Goal: Task Accomplishment & Management: Manage account settings

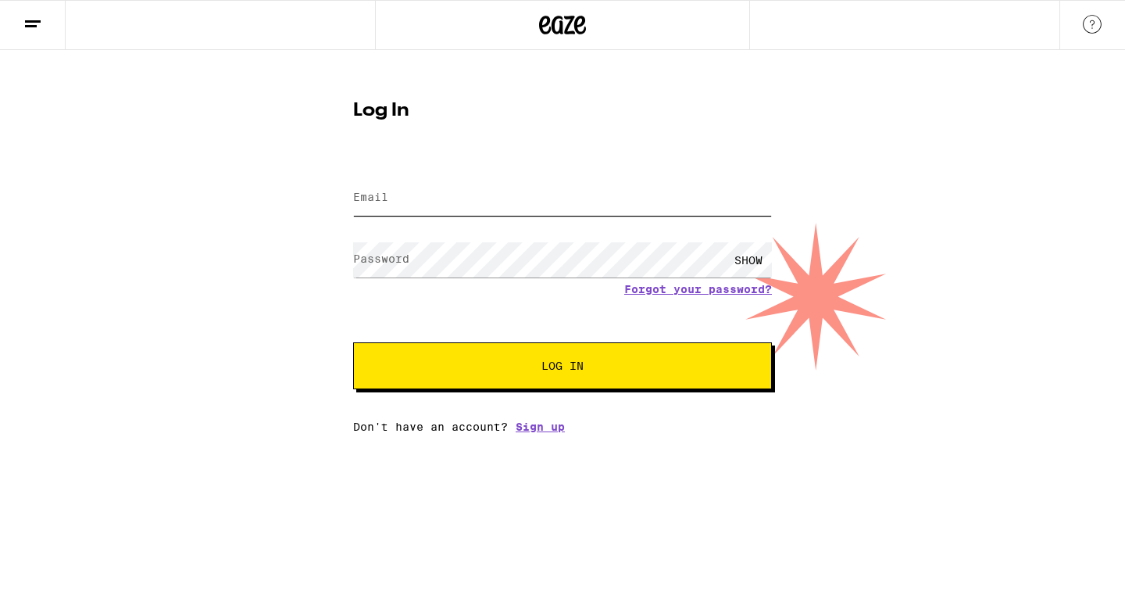
type input "mightymouse10301@aol.com"
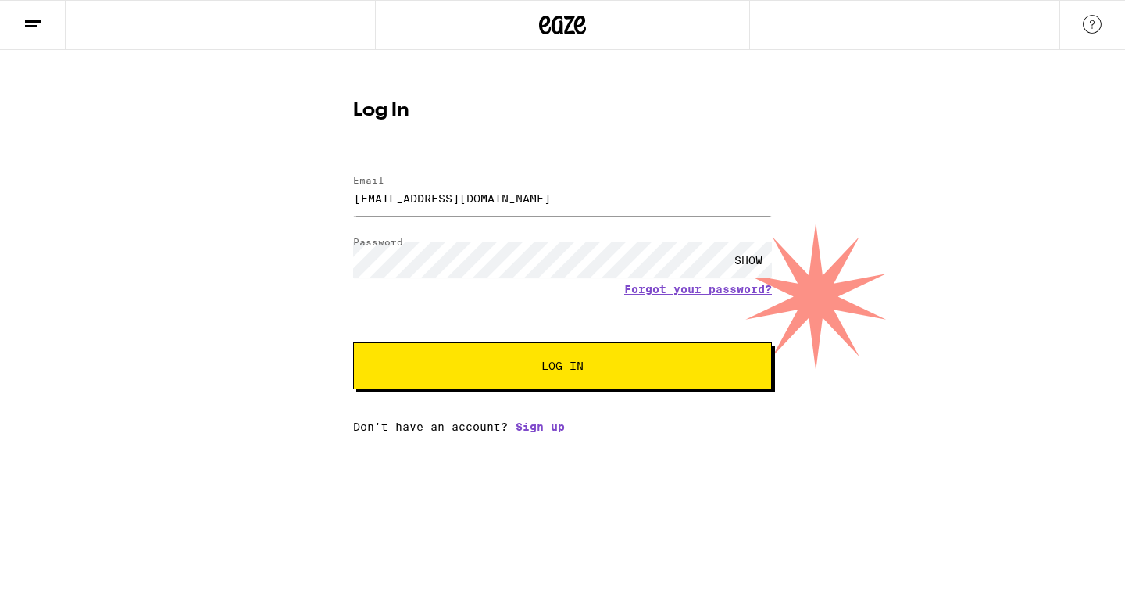
click at [534, 357] on button "Log In" at bounding box center [562, 365] width 419 height 47
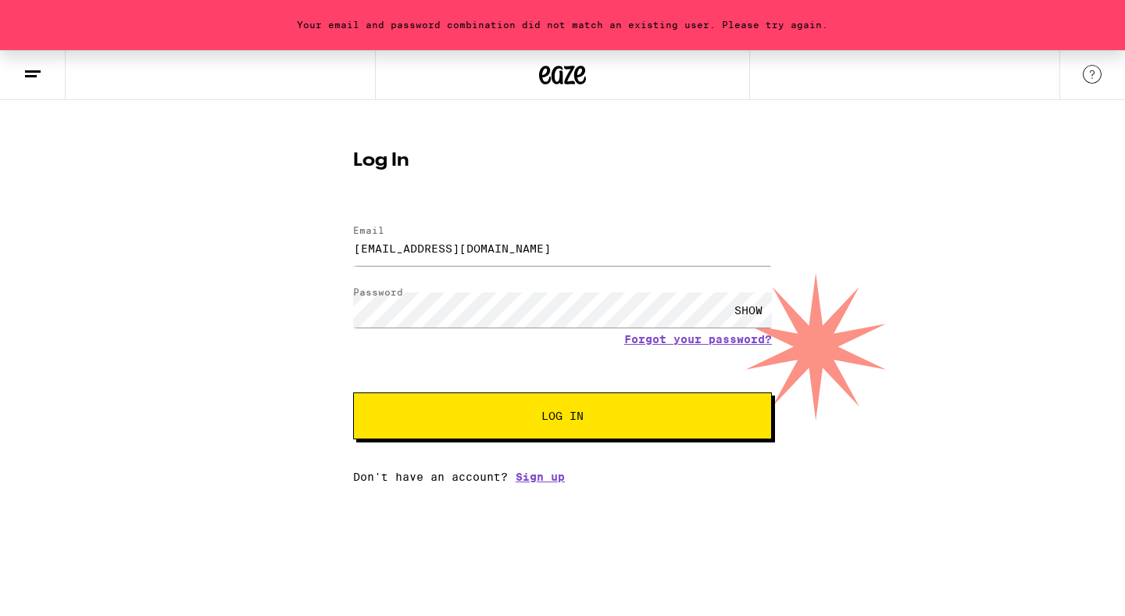
click at [631, 405] on button "Log In" at bounding box center [562, 415] width 419 height 47
click at [699, 339] on link "Forgot your password?" at bounding box center [698, 339] width 148 height 13
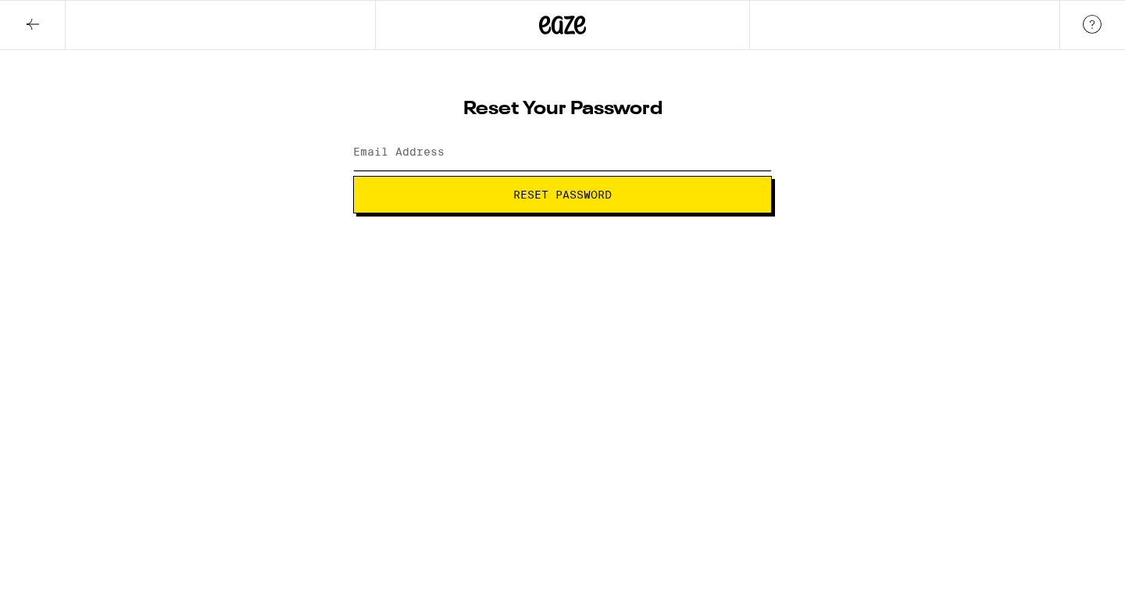
type input "mightymouse10301@aol.com"
click at [557, 184] on button "Reset Password" at bounding box center [562, 195] width 419 height 38
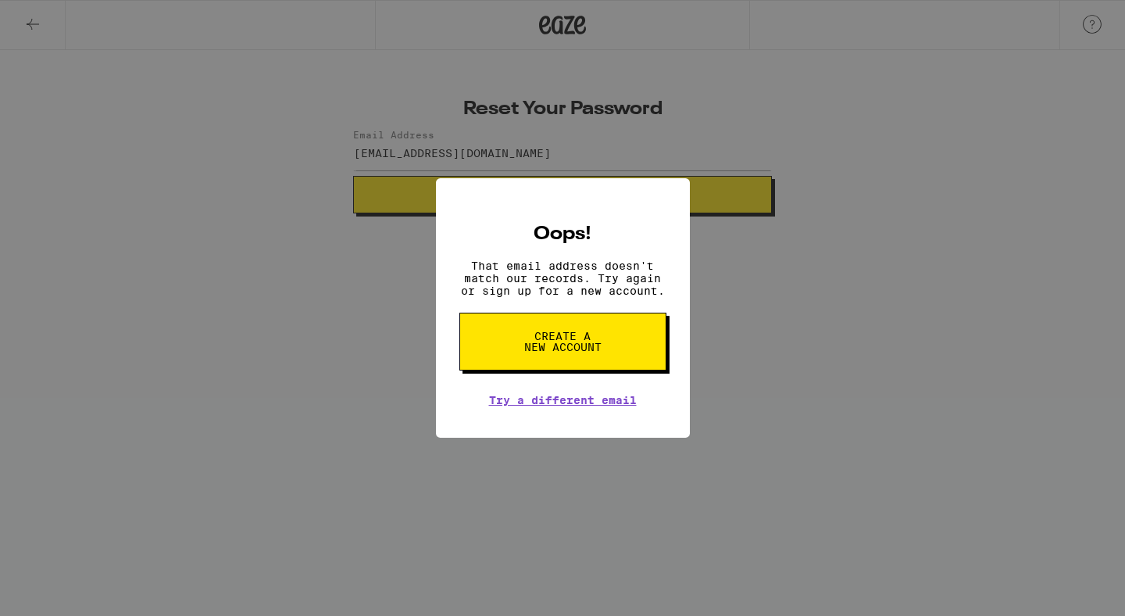
click at [549, 345] on span "Create a new account" at bounding box center [563, 341] width 80 height 22
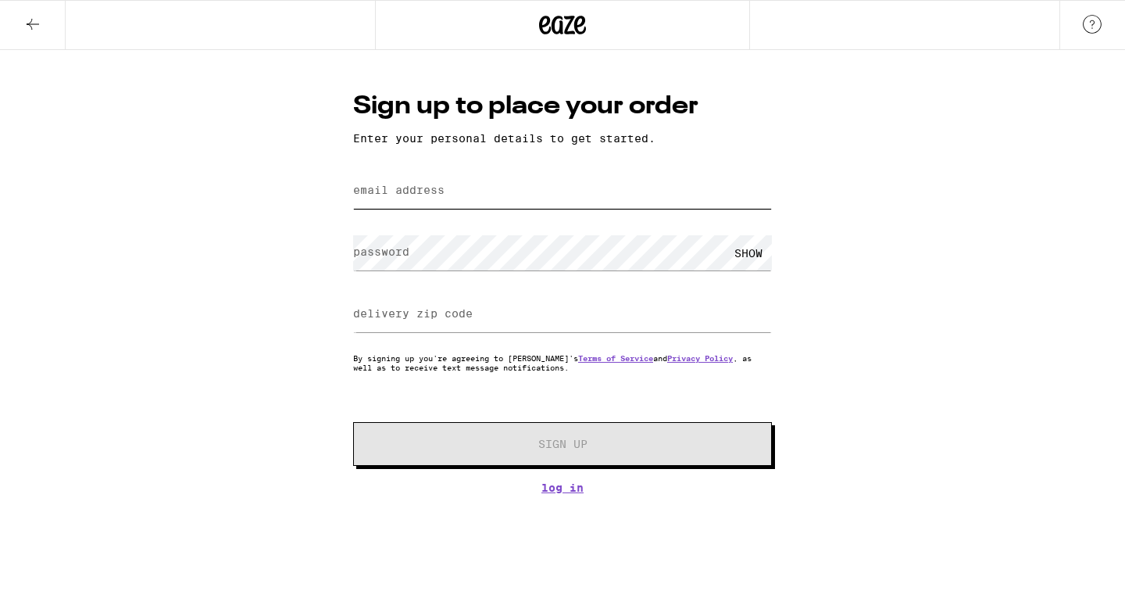
click at [435, 199] on input "email address" at bounding box center [562, 190] width 419 height 35
type input "[EMAIL_ADDRESS][DOMAIN_NAME]"
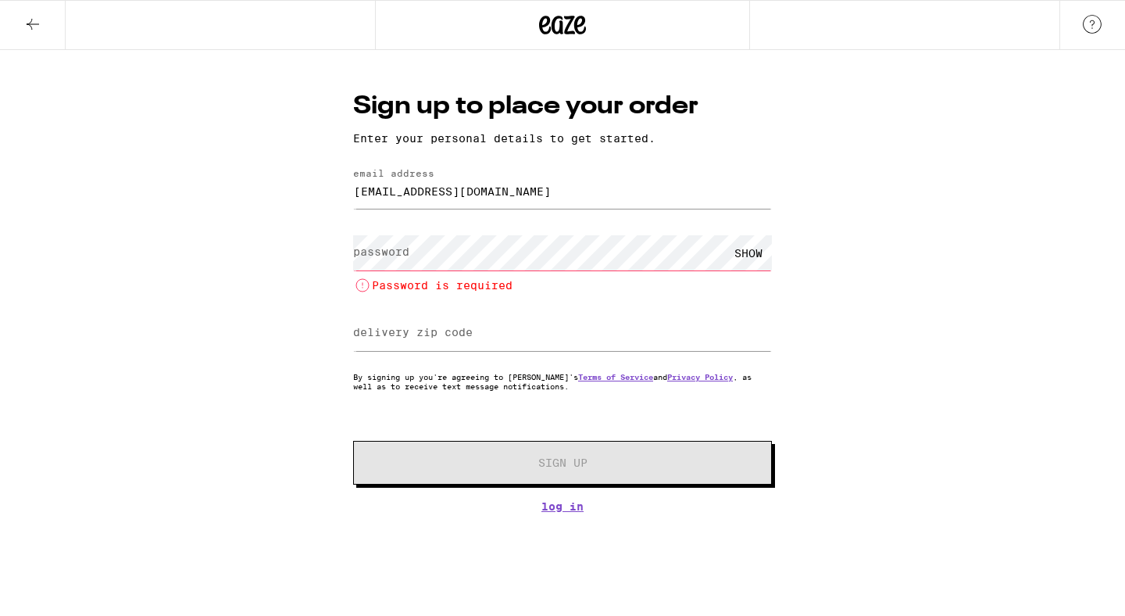
click at [590, 275] on div "SHOW Password is required" at bounding box center [562, 262] width 419 height 65
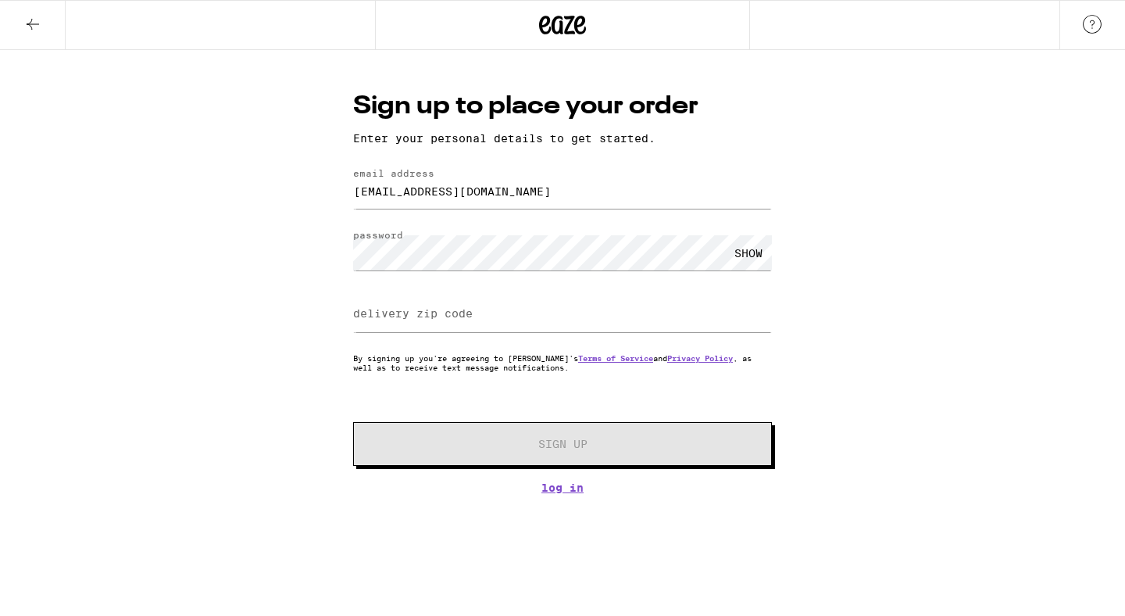
click at [601, 334] on div at bounding box center [562, 314] width 419 height 46
click at [573, 321] on input "delivery zip code" at bounding box center [562, 314] width 419 height 35
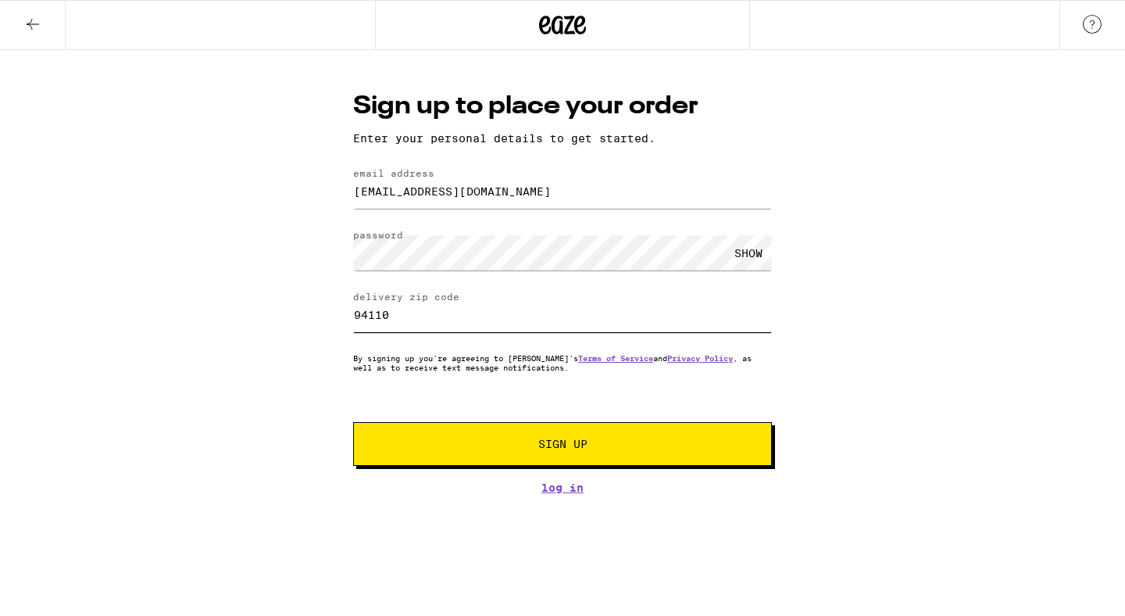
type input "94110"
click at [535, 437] on button "Sign Up" at bounding box center [562, 444] width 419 height 44
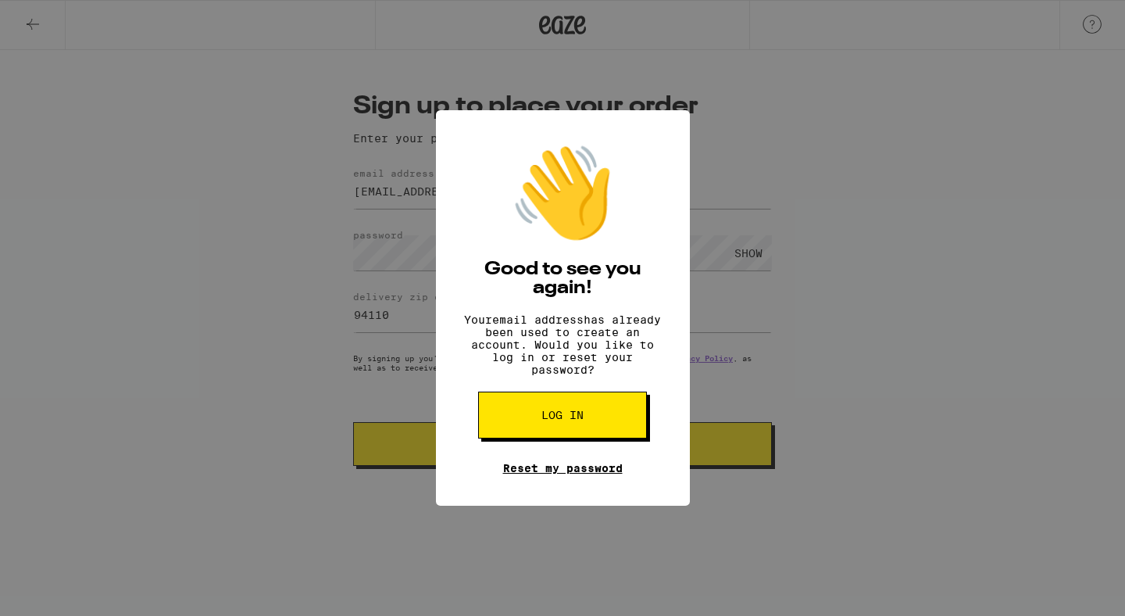
click at [556, 474] on link "Reset my password" at bounding box center [563, 468] width 120 height 13
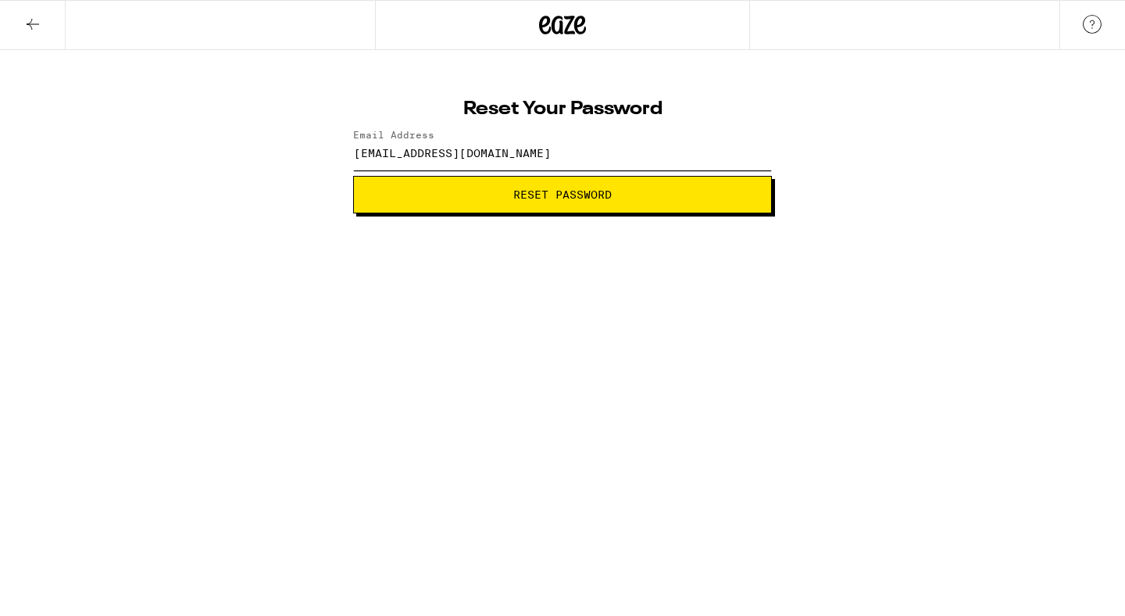
click at [570, 164] on input "mightymouse10301@aol.com" at bounding box center [562, 152] width 419 height 35
type input "[EMAIL_ADDRESS][DOMAIN_NAME]"
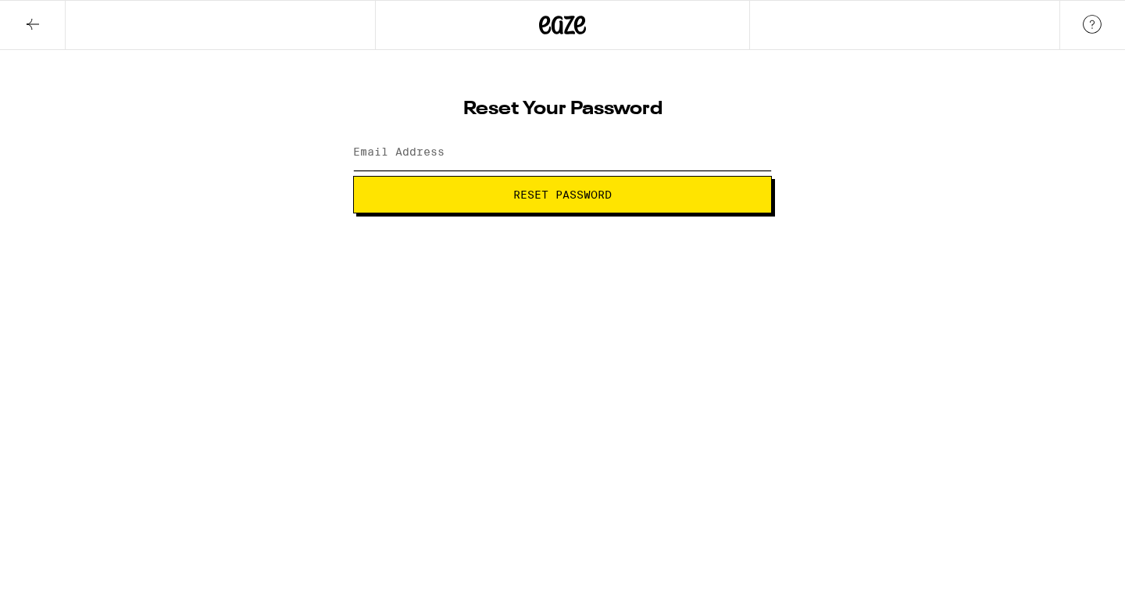
type input "mightymouse10301@aol.com"
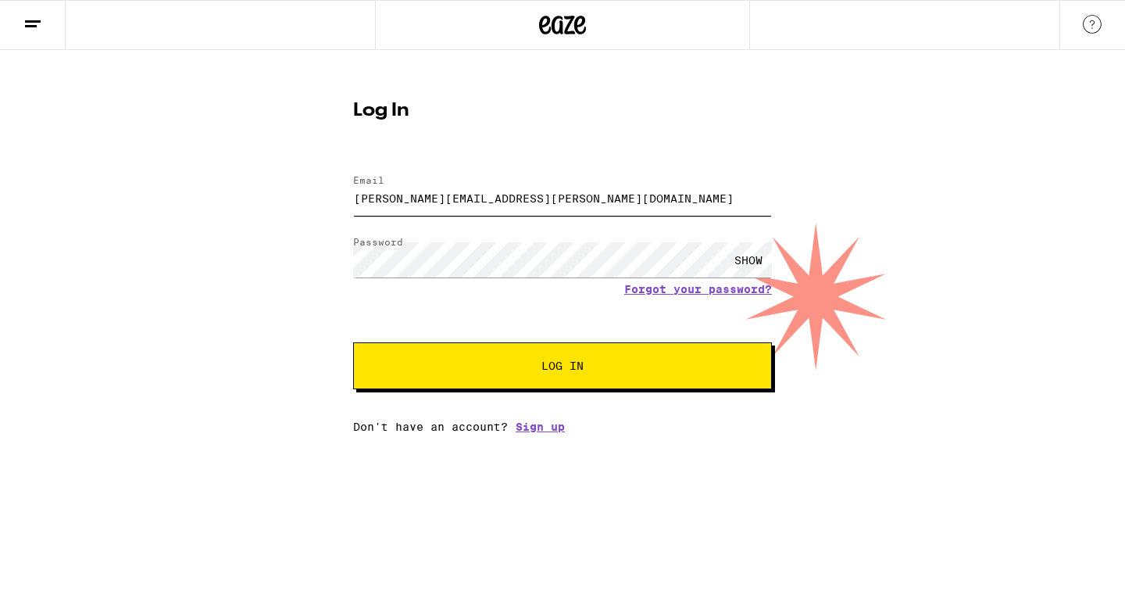
click at [555, 193] on input "denise.rosello@yahoo.com" at bounding box center [562, 197] width 419 height 35
type input "[EMAIL_ADDRESS][DOMAIN_NAME]"
click at [608, 371] on span "Log In" at bounding box center [562, 365] width 292 height 11
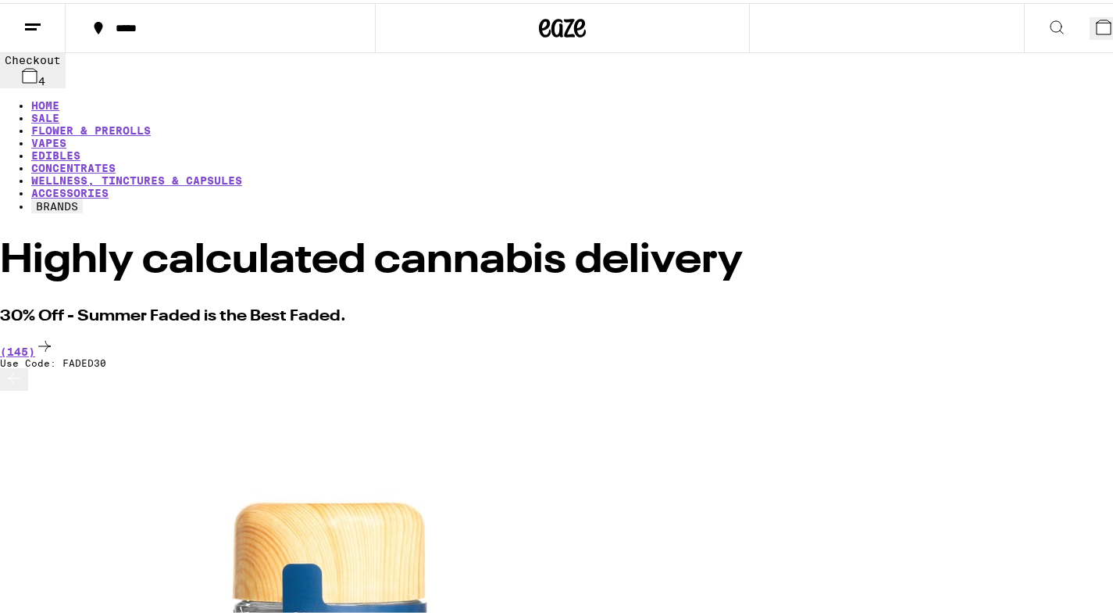
click at [1097, 19] on icon at bounding box center [1104, 24] width 14 height 14
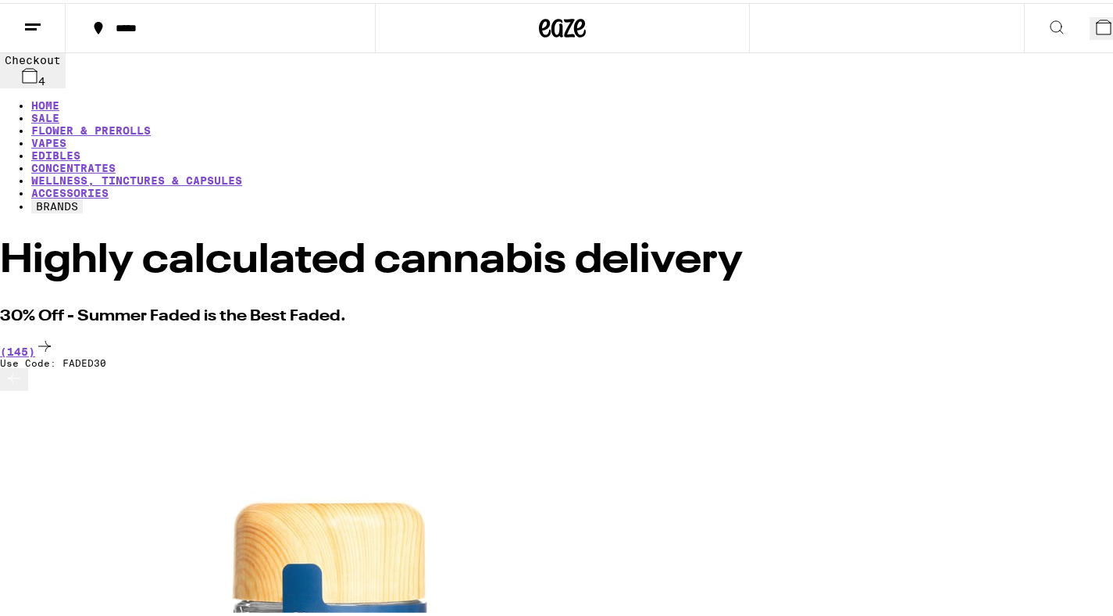
click at [32, 26] on line at bounding box center [31, 26] width 12 height 0
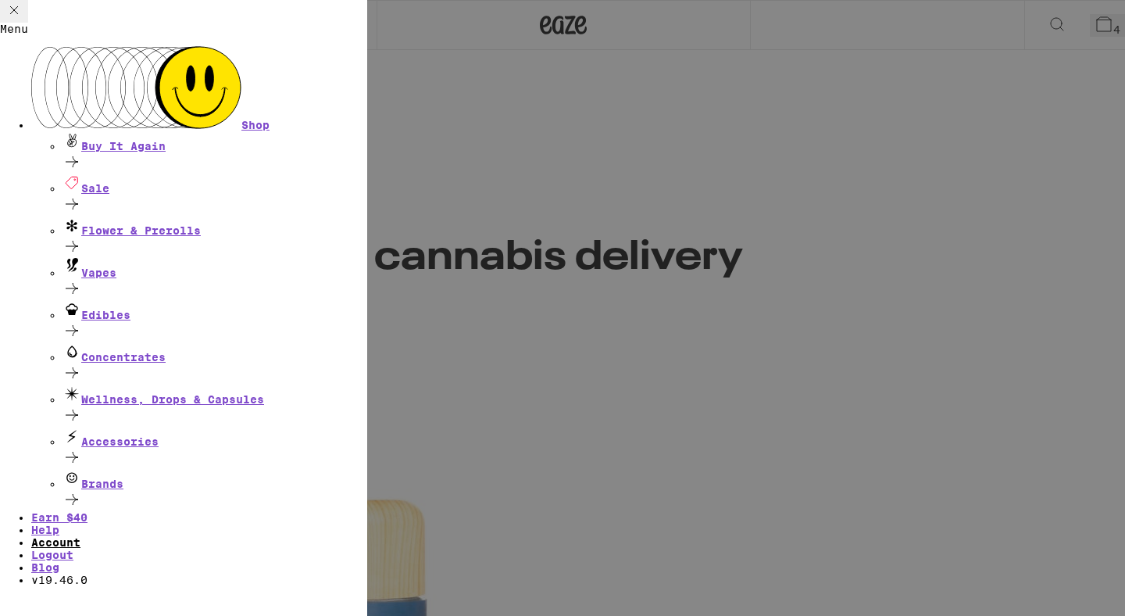
click at [80, 536] on link "Account" at bounding box center [55, 542] width 49 height 13
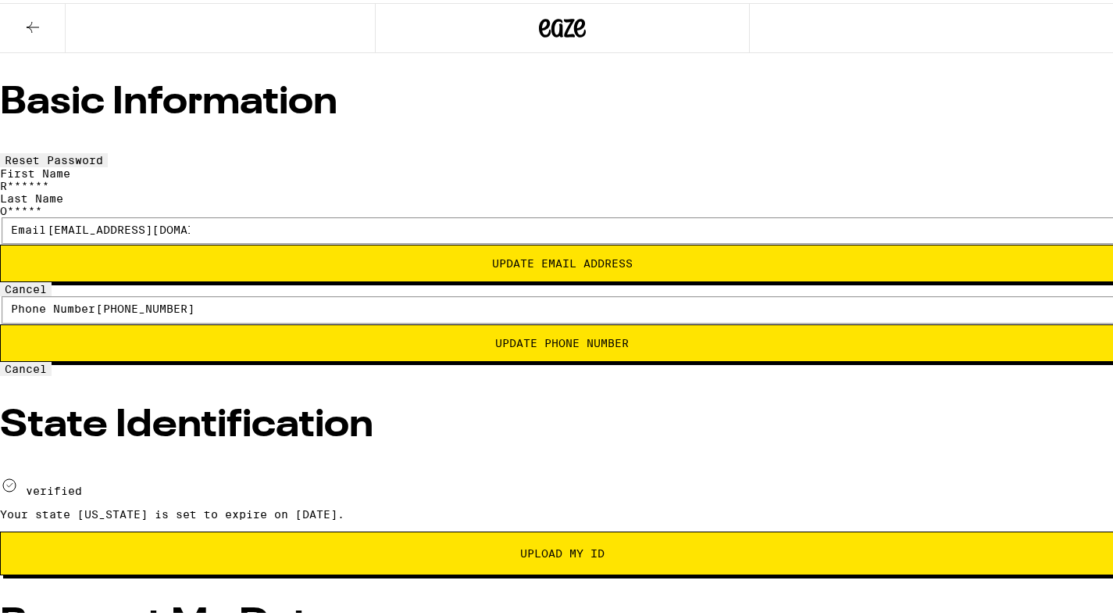
click at [38, 23] on icon at bounding box center [33, 24] width 13 height 11
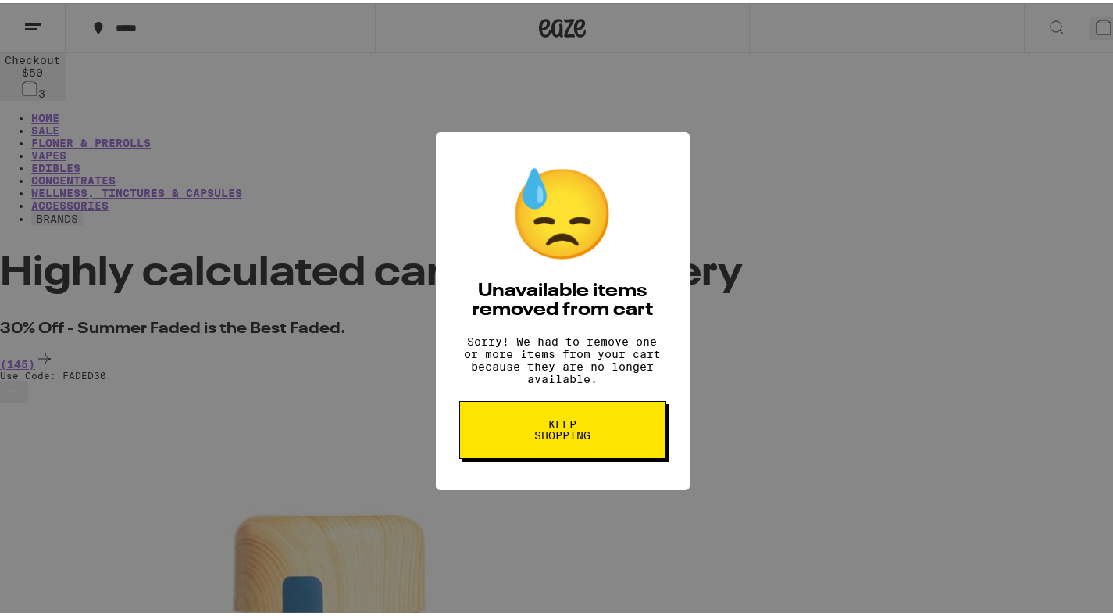
click at [38, 23] on div "😓 Unavailable items removed from cart Sorry! We had to remove one or more items…" at bounding box center [562, 308] width 1125 height 616
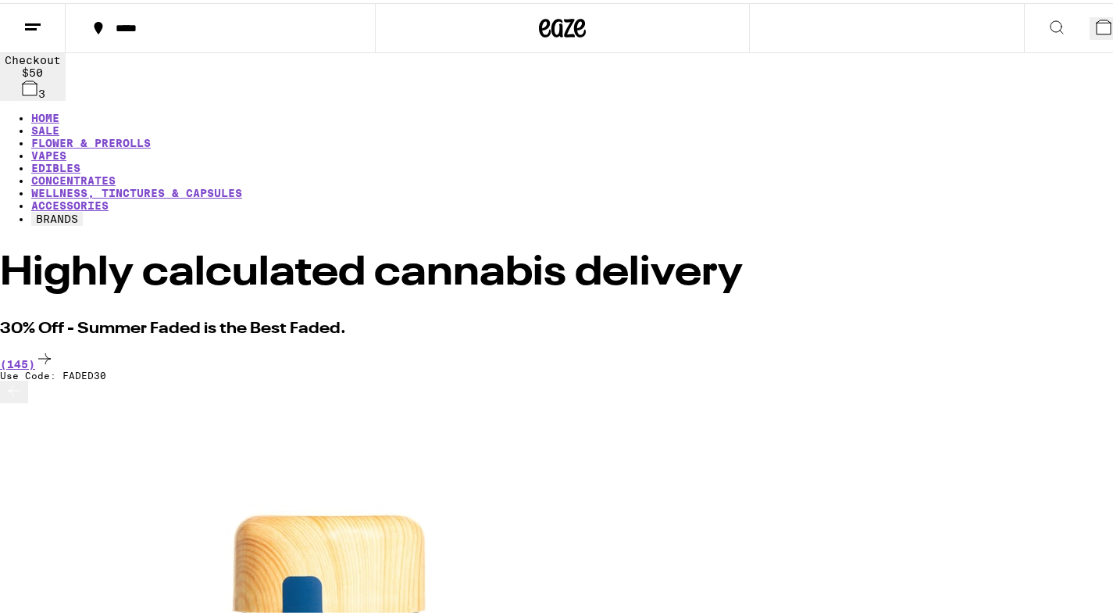
click at [38, 23] on icon at bounding box center [32, 24] width 19 height 19
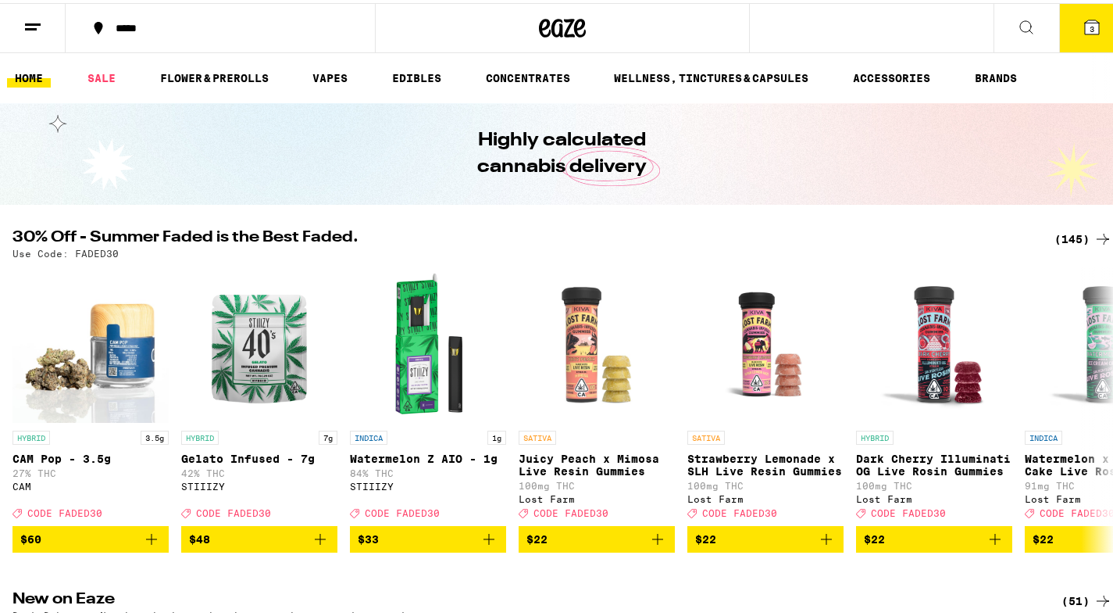
click at [26, 21] on line at bounding box center [33, 21] width 16 height 0
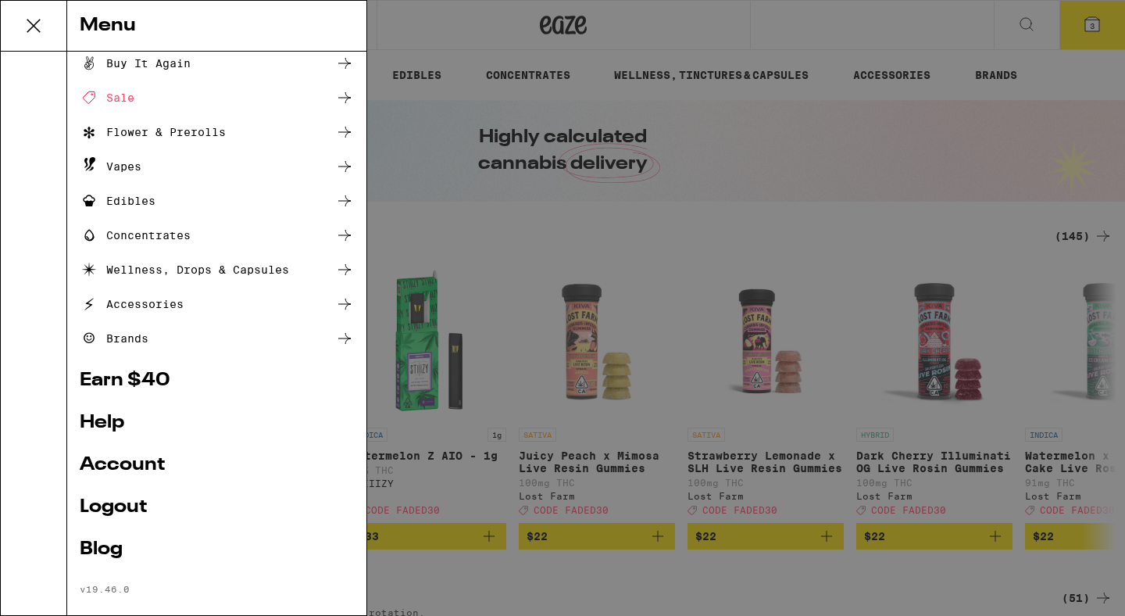
scroll to position [60, 0]
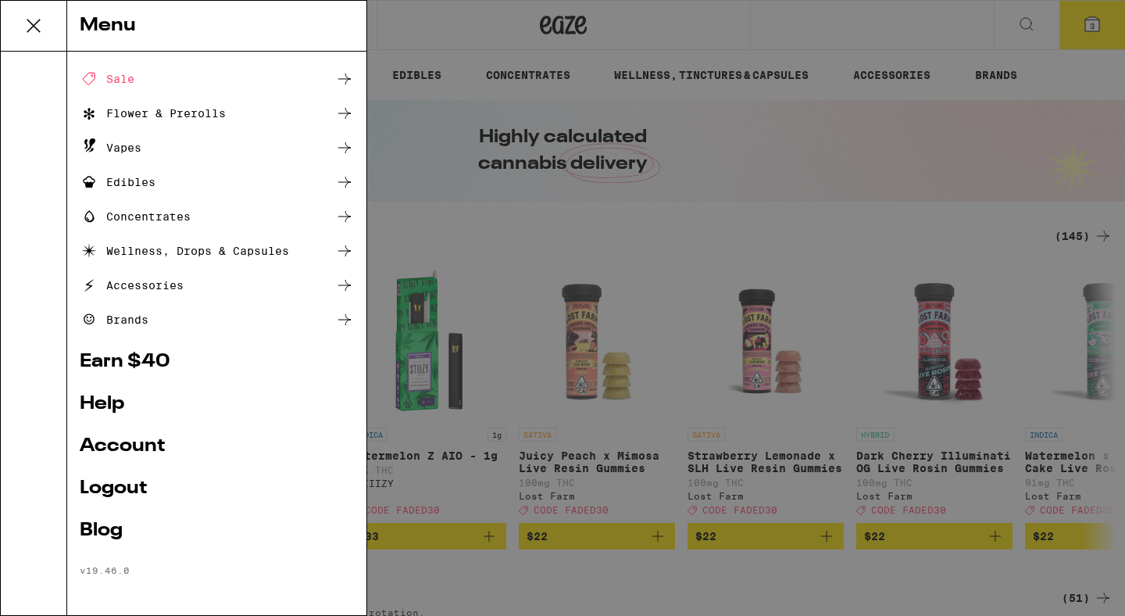
click at [128, 441] on link "Account" at bounding box center [217, 446] width 274 height 19
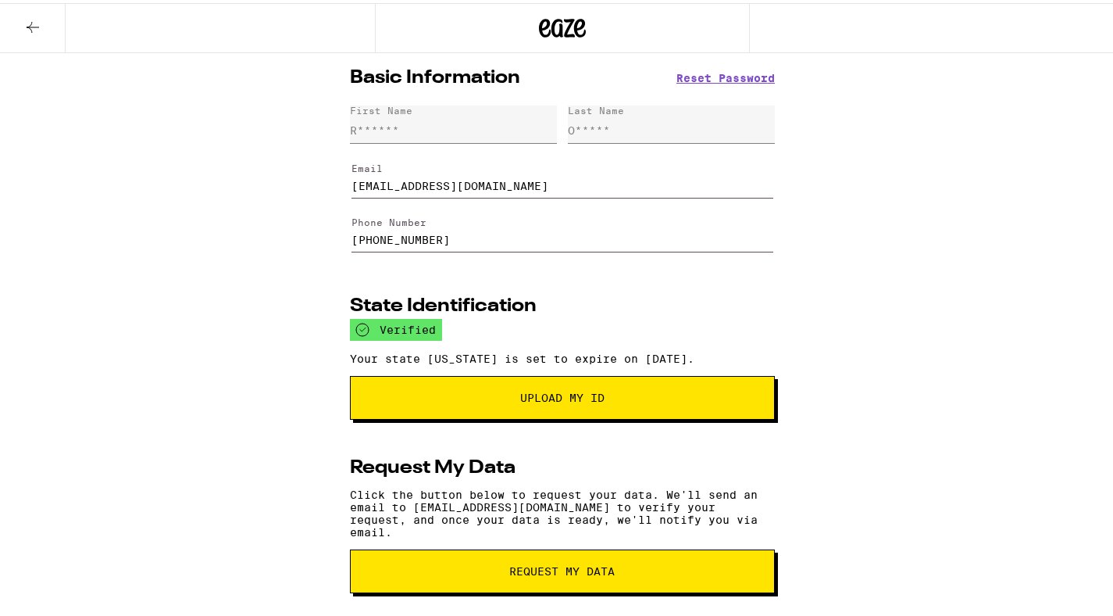
click at [685, 74] on span "Reset Password" at bounding box center [726, 75] width 98 height 11
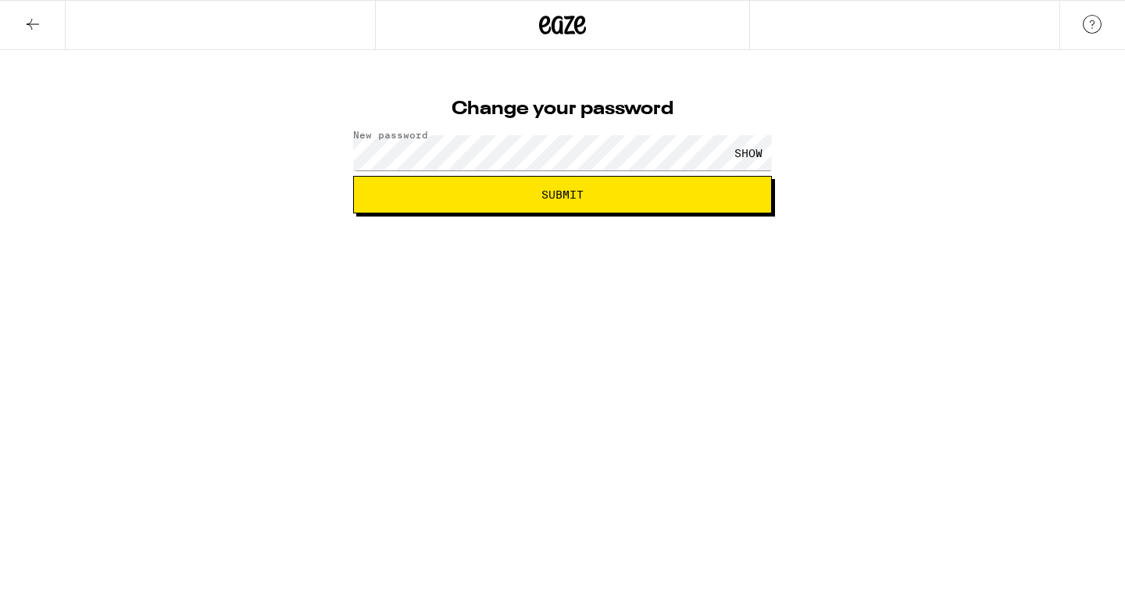
click at [599, 188] on button "Submit" at bounding box center [562, 195] width 419 height 38
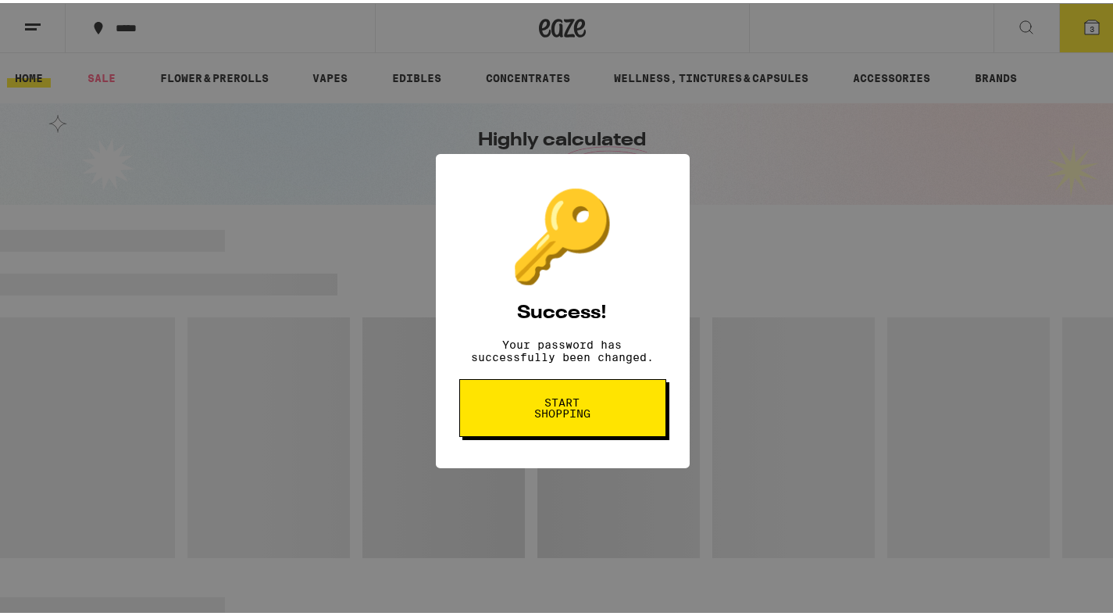
click at [0, 0] on span "Start shopping" at bounding box center [0, 0] width 0 height 0
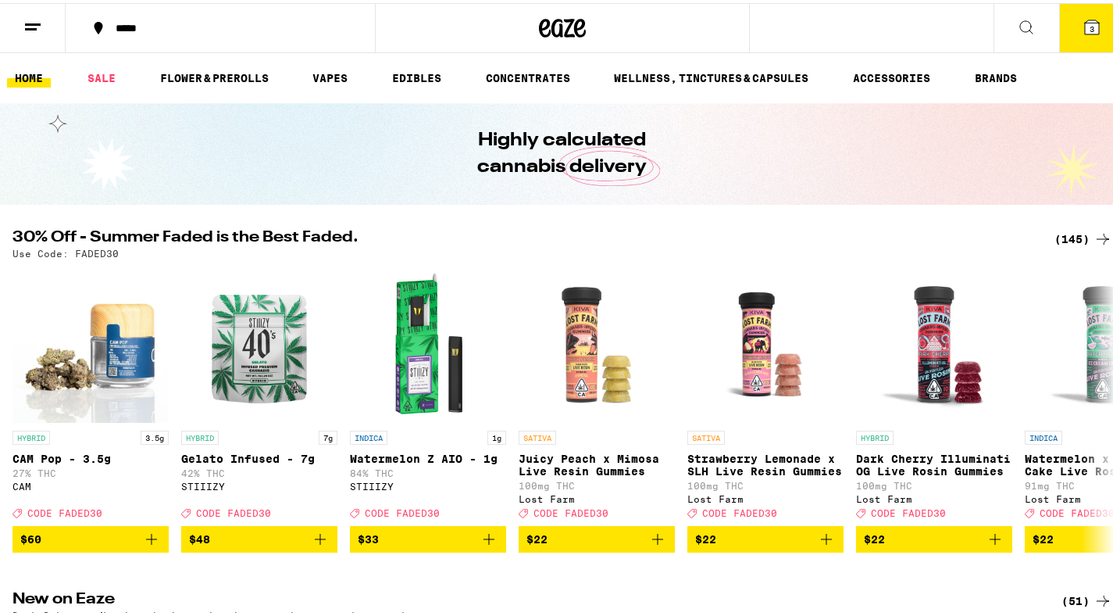
click at [25, 27] on icon at bounding box center [32, 24] width 19 height 19
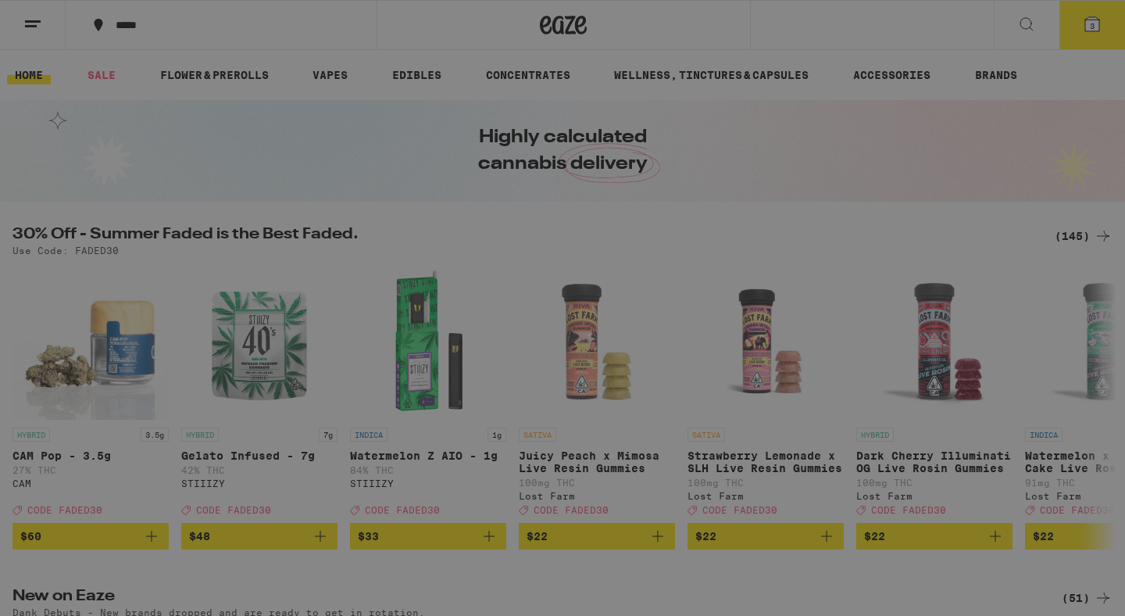
click at [907, 37] on div "Menu Shop Buy It Again Sale Flower & Prerolls Vapes Edibles Concentrates Wellne…" at bounding box center [562, 308] width 1125 height 616
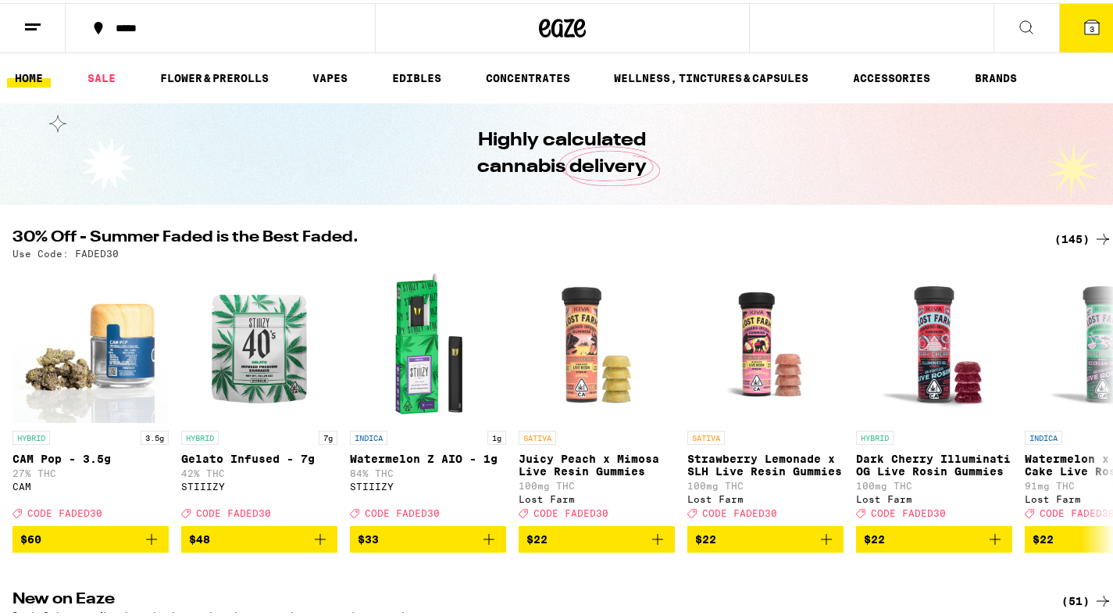
click at [27, 13] on button at bounding box center [33, 25] width 66 height 49
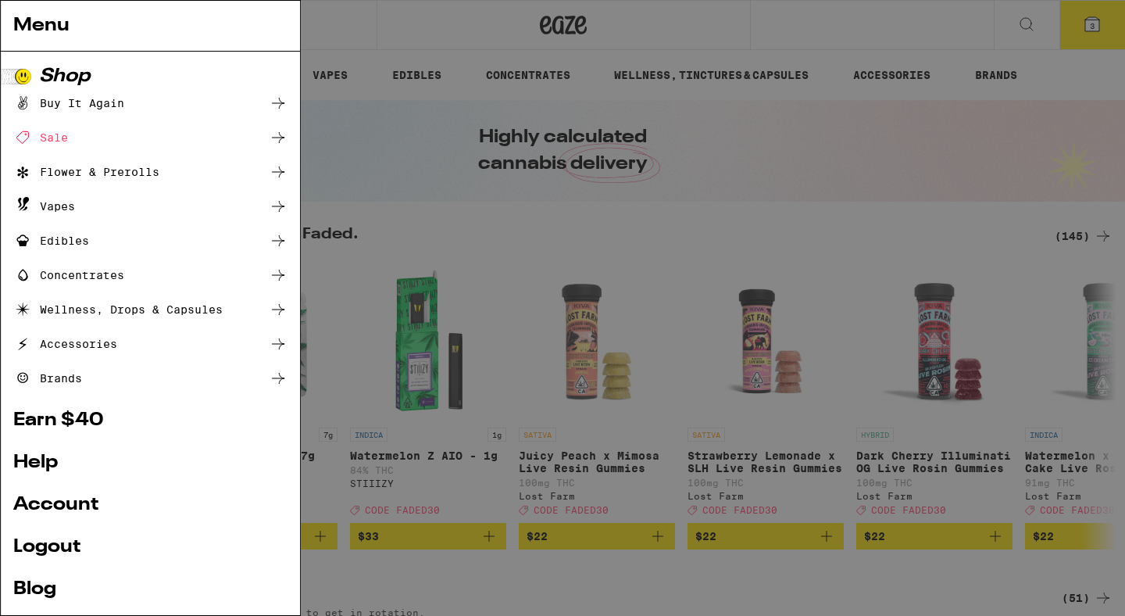
click at [134, 497] on link "Account" at bounding box center [217, 504] width 274 height 19
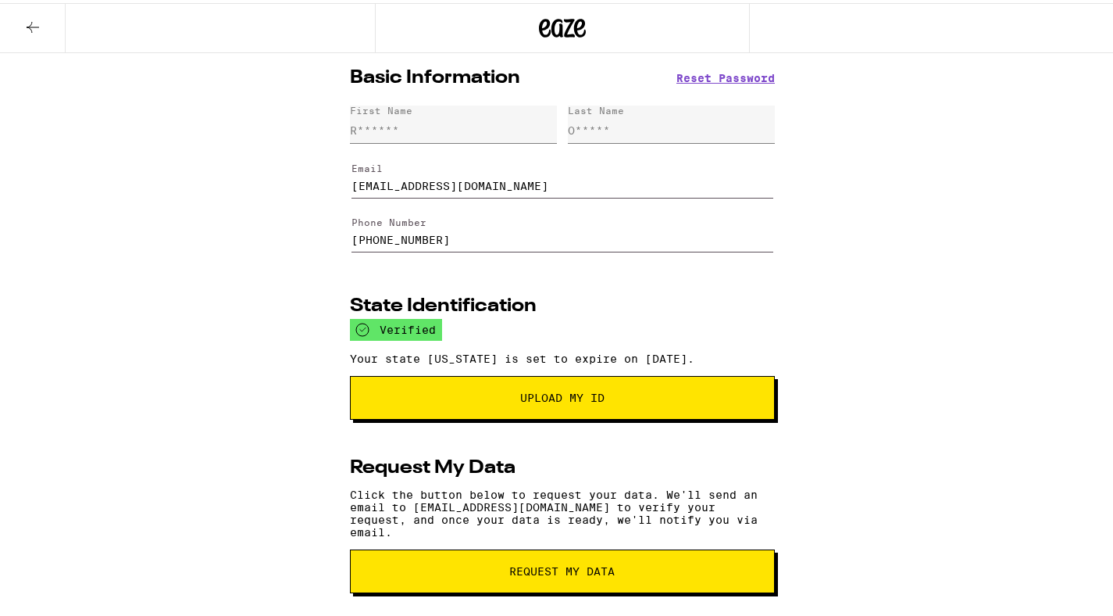
click at [746, 79] on span "Reset Password" at bounding box center [726, 75] width 98 height 11
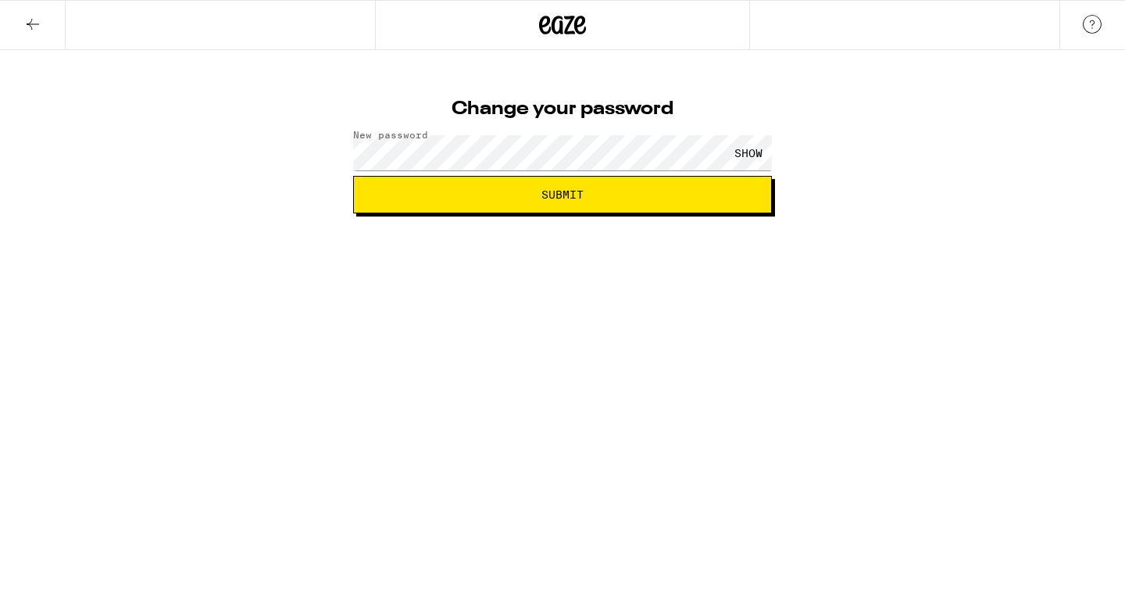
click at [934, 181] on div "Change your password New password SHOW Submit" at bounding box center [562, 131] width 1125 height 163
click at [611, 200] on button "Submit" at bounding box center [562, 195] width 419 height 38
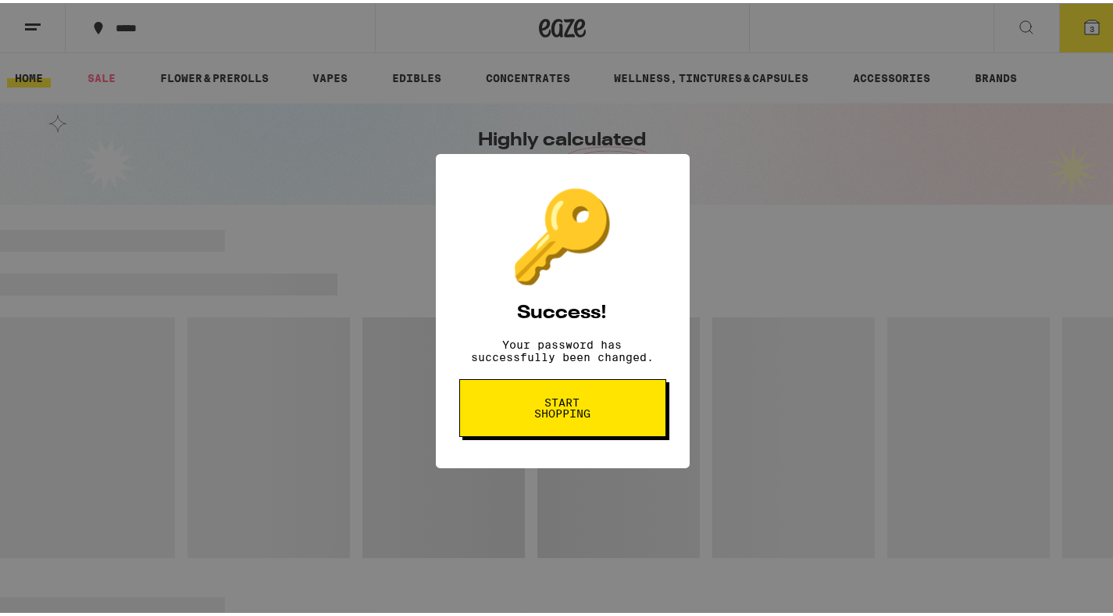
click at [776, 79] on button "Start shopping" at bounding box center [815, 40] width 78 height 78
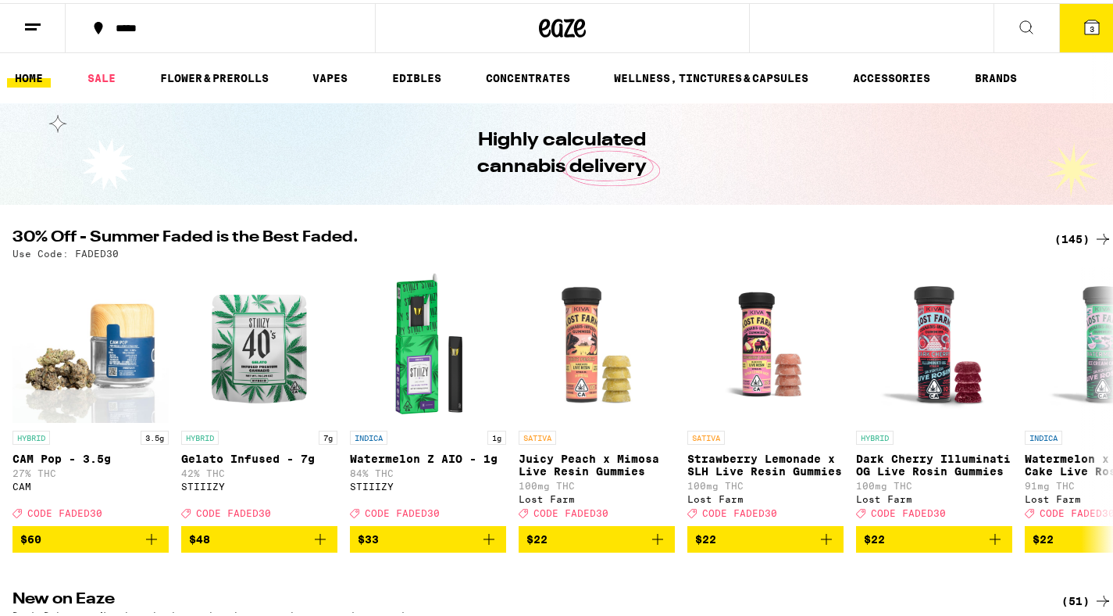
click at [105, 45] on button "*****" at bounding box center [220, 25] width 309 height 47
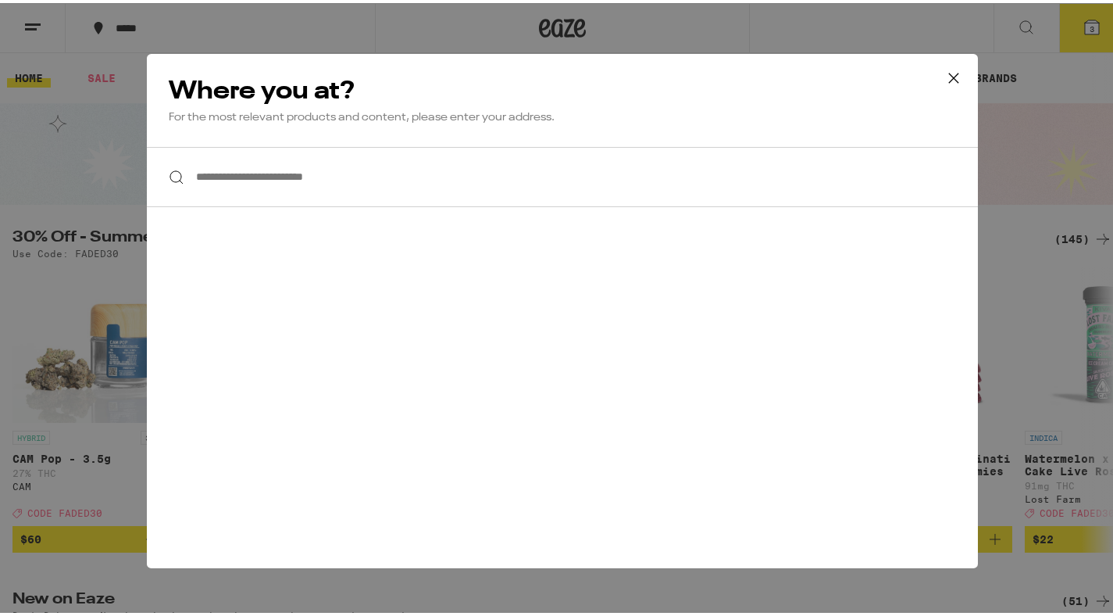
click at [103, 69] on div "**********" at bounding box center [562, 308] width 1125 height 616
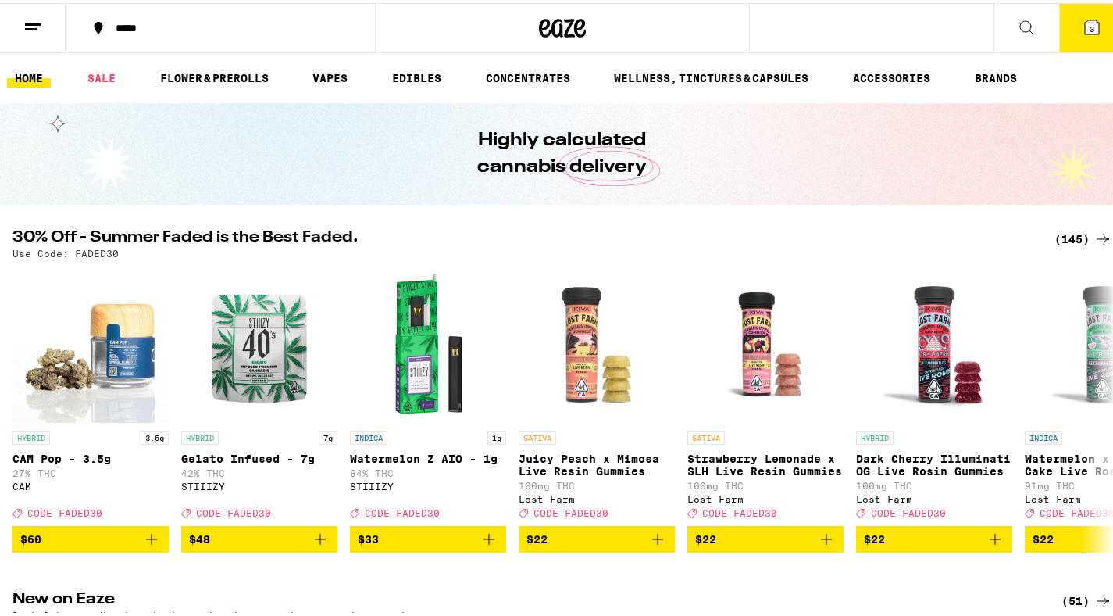
click at [103, 69] on link "SALE" at bounding box center [102, 75] width 44 height 19
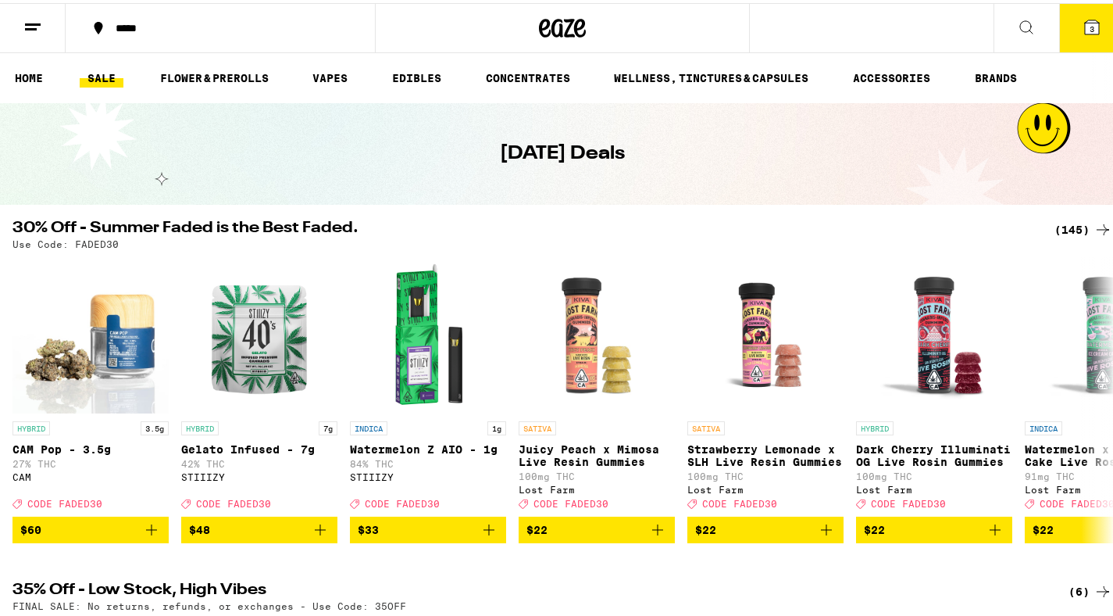
click at [1094, 225] on icon at bounding box center [1103, 226] width 19 height 19
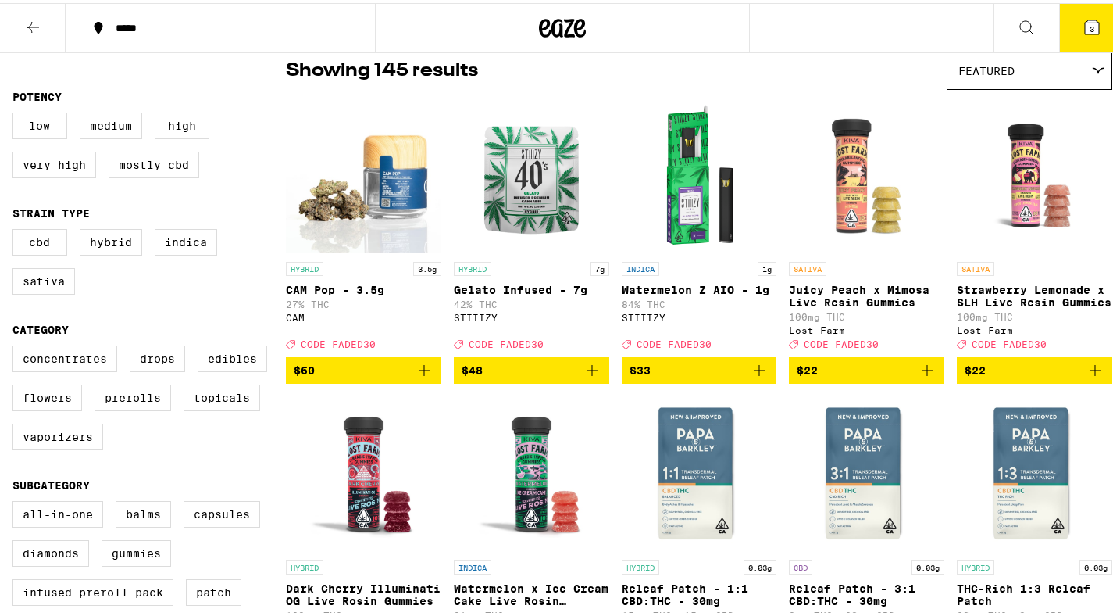
scroll to position [155, 0]
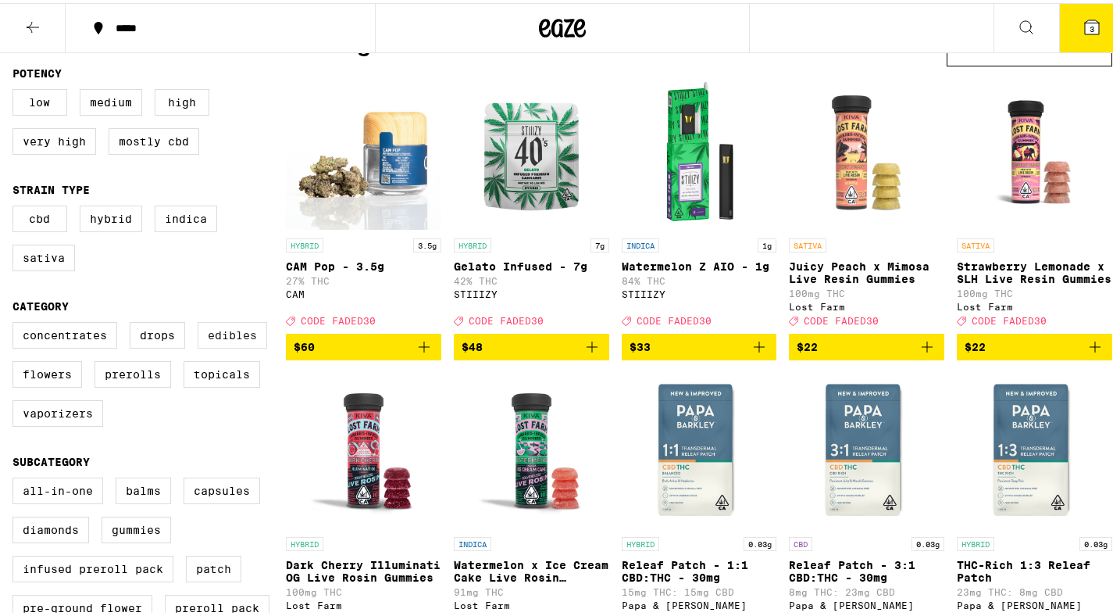
click at [230, 345] on label "Edibles" at bounding box center [233, 332] width 70 height 27
click at [16, 322] on input "Edibles" at bounding box center [16, 321] width 1 height 1
checkbox input "true"
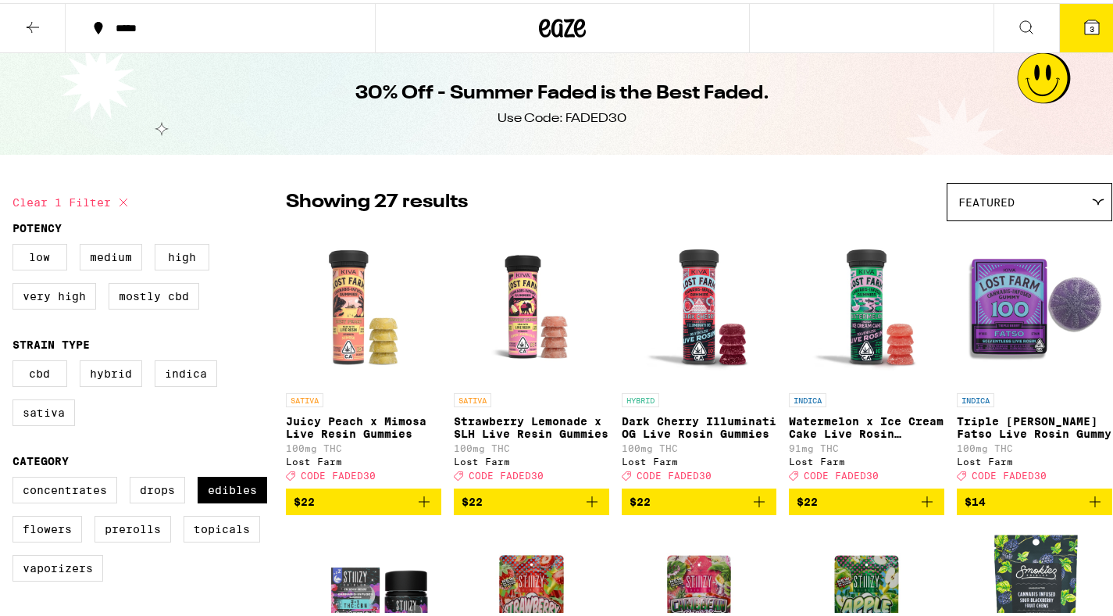
click at [354, 315] on img "Open page for Juicy Peach x Mimosa Live Resin Gummies from Lost Farm" at bounding box center [363, 304] width 155 height 156
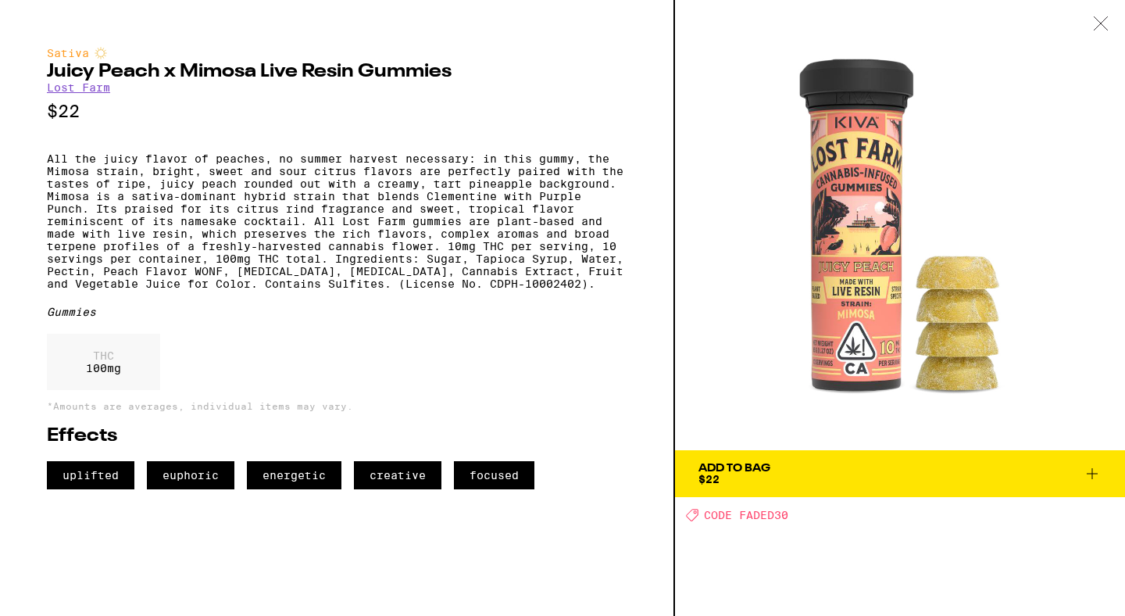
click at [1107, 33] on div at bounding box center [1101, 24] width 48 height 49
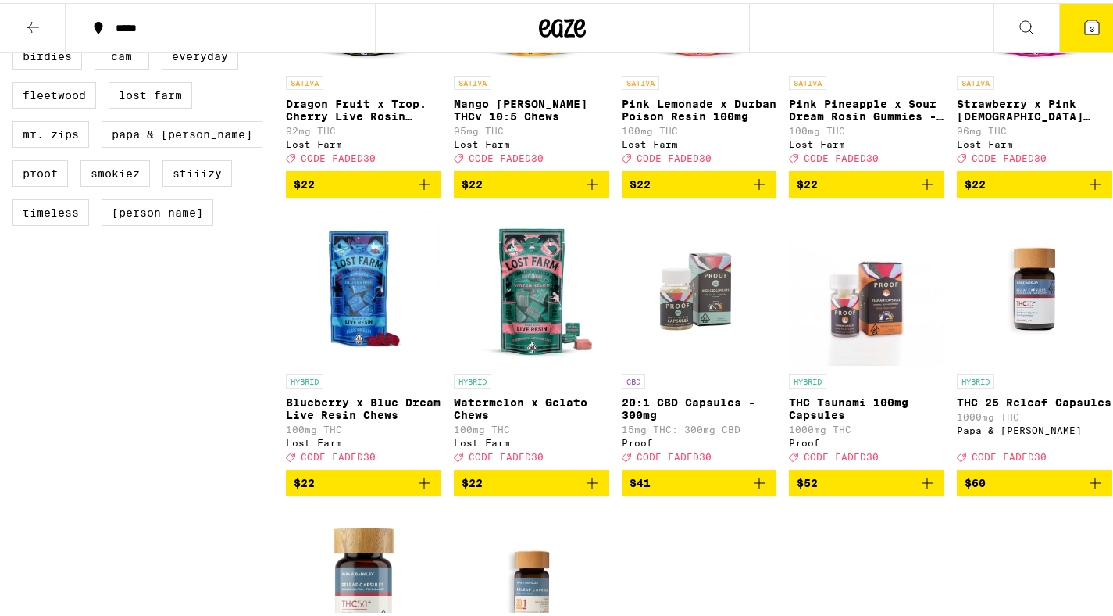
scroll to position [1215, 0]
